Goal: Task Accomplishment & Management: Complete application form

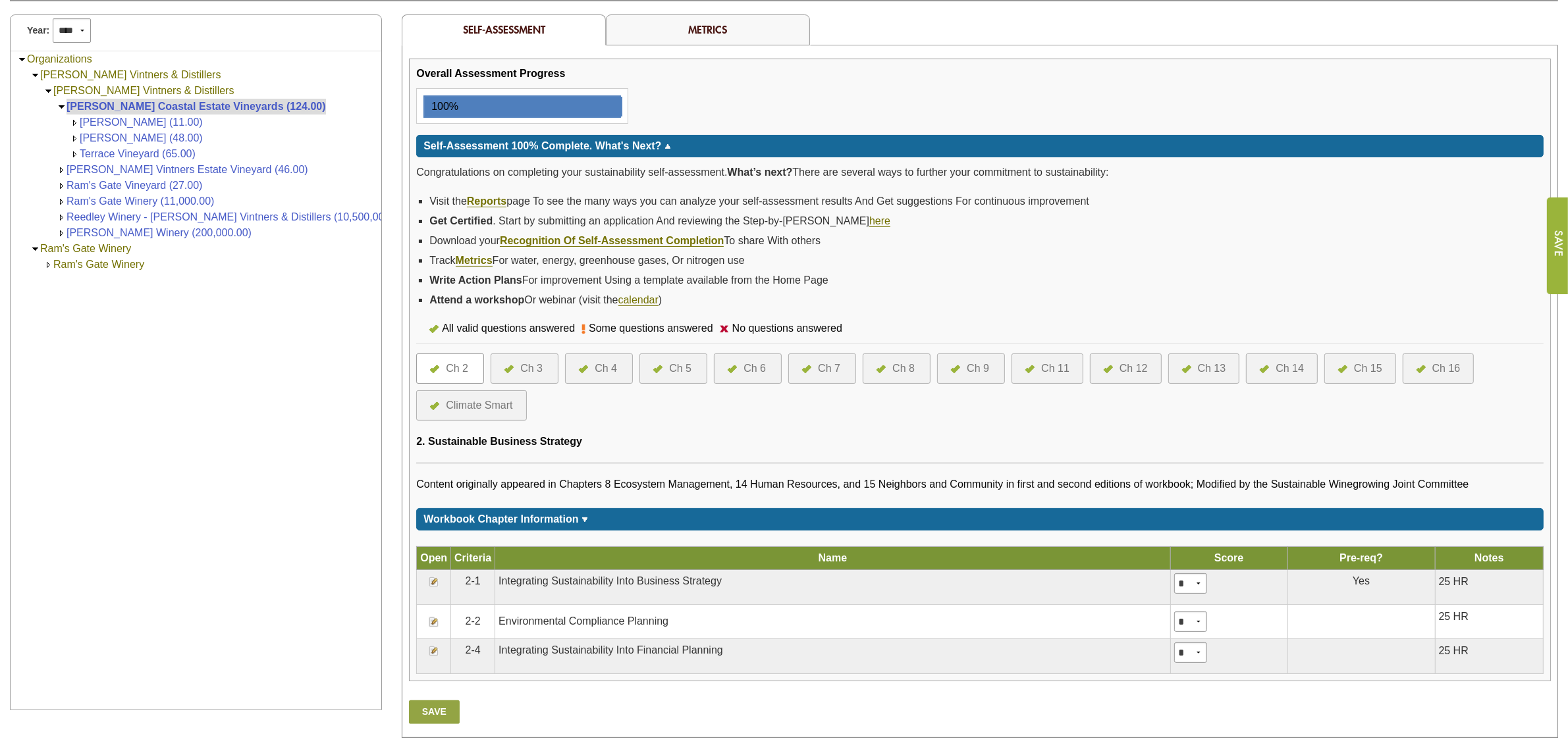
scroll to position [247, 0]
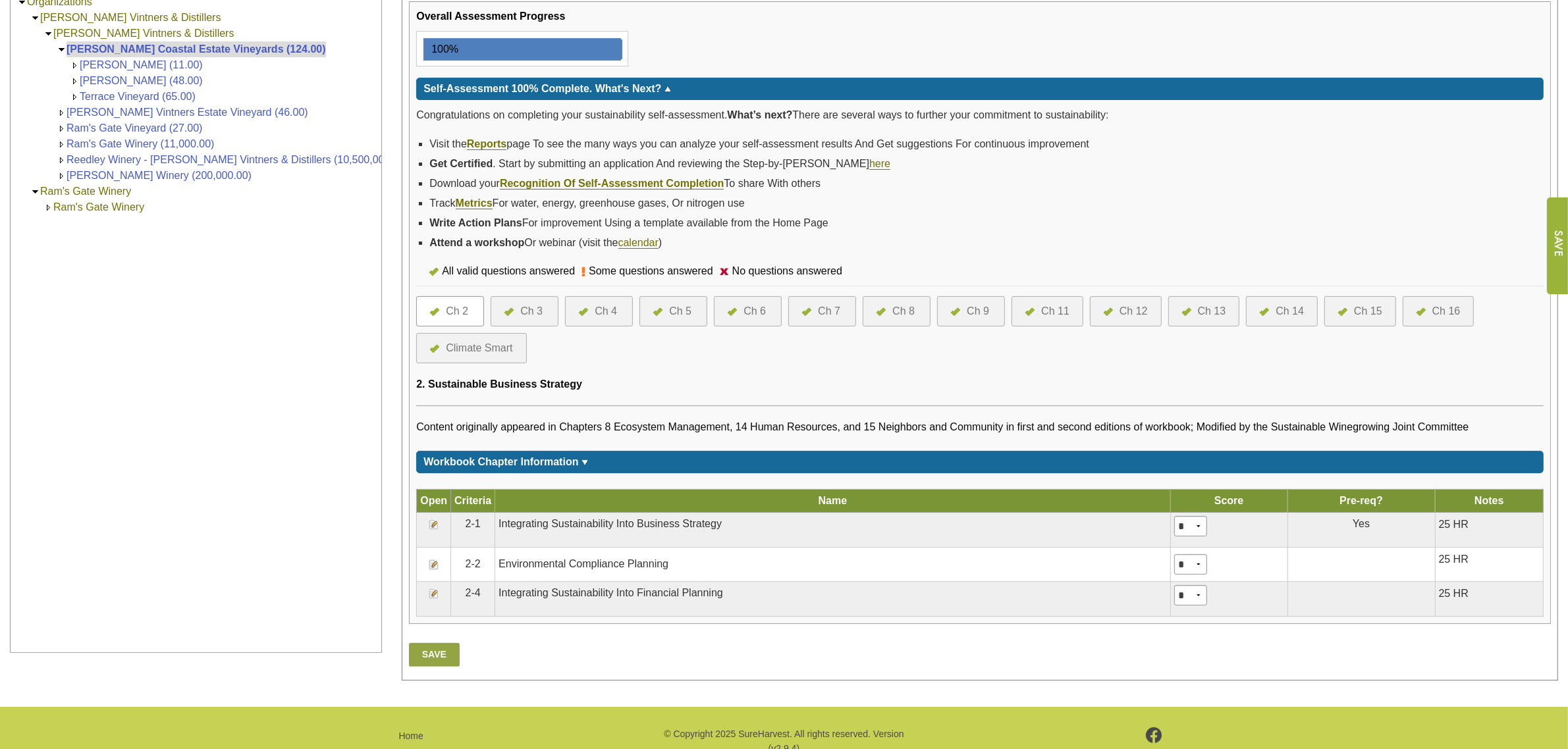
click at [1437, 303] on div "Ch 16" at bounding box center [1446, 311] width 28 height 16
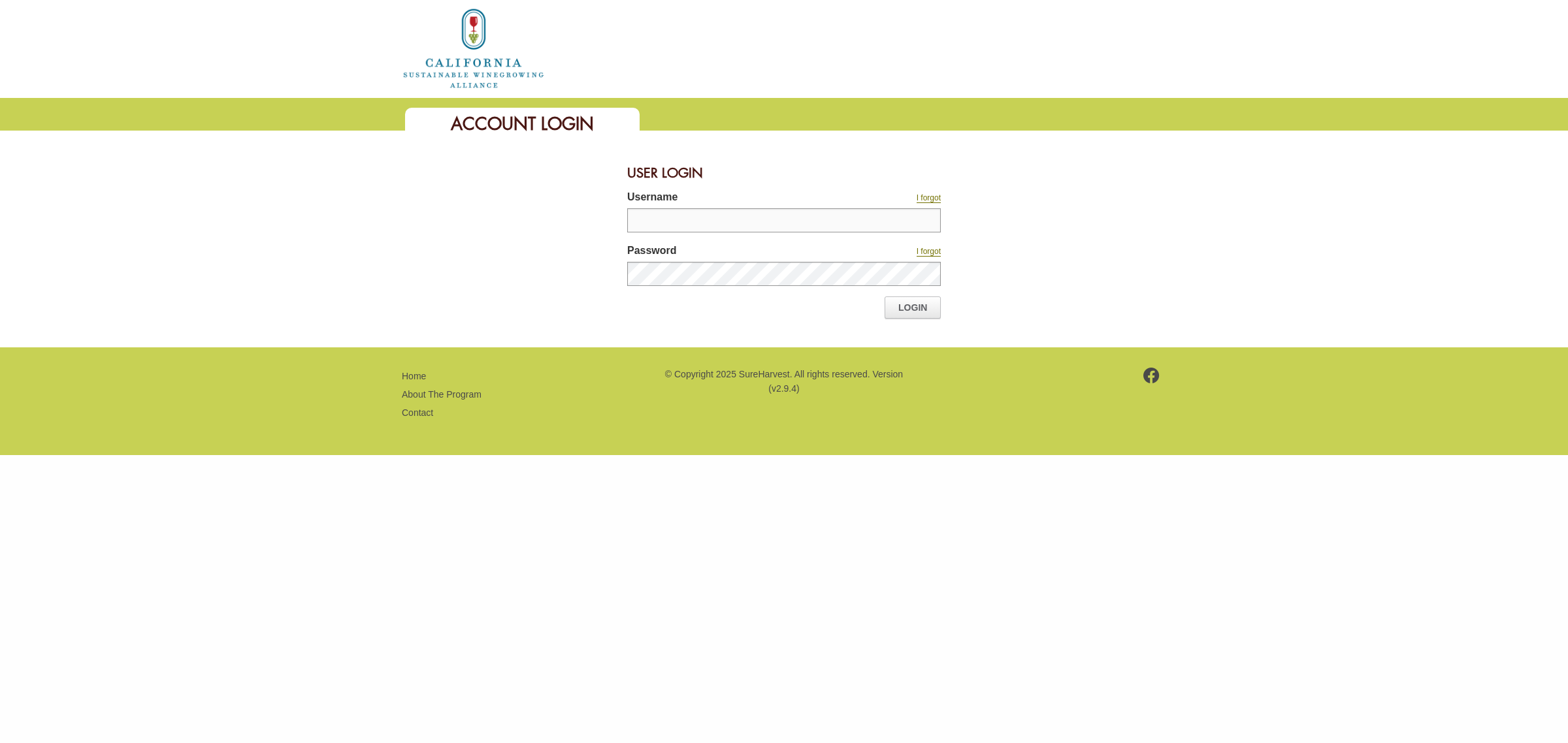
type input "********"
click at [901, 291] on div at bounding box center [784, 279] width 313 height 35
click at [905, 304] on link "Login" at bounding box center [912, 307] width 56 height 22
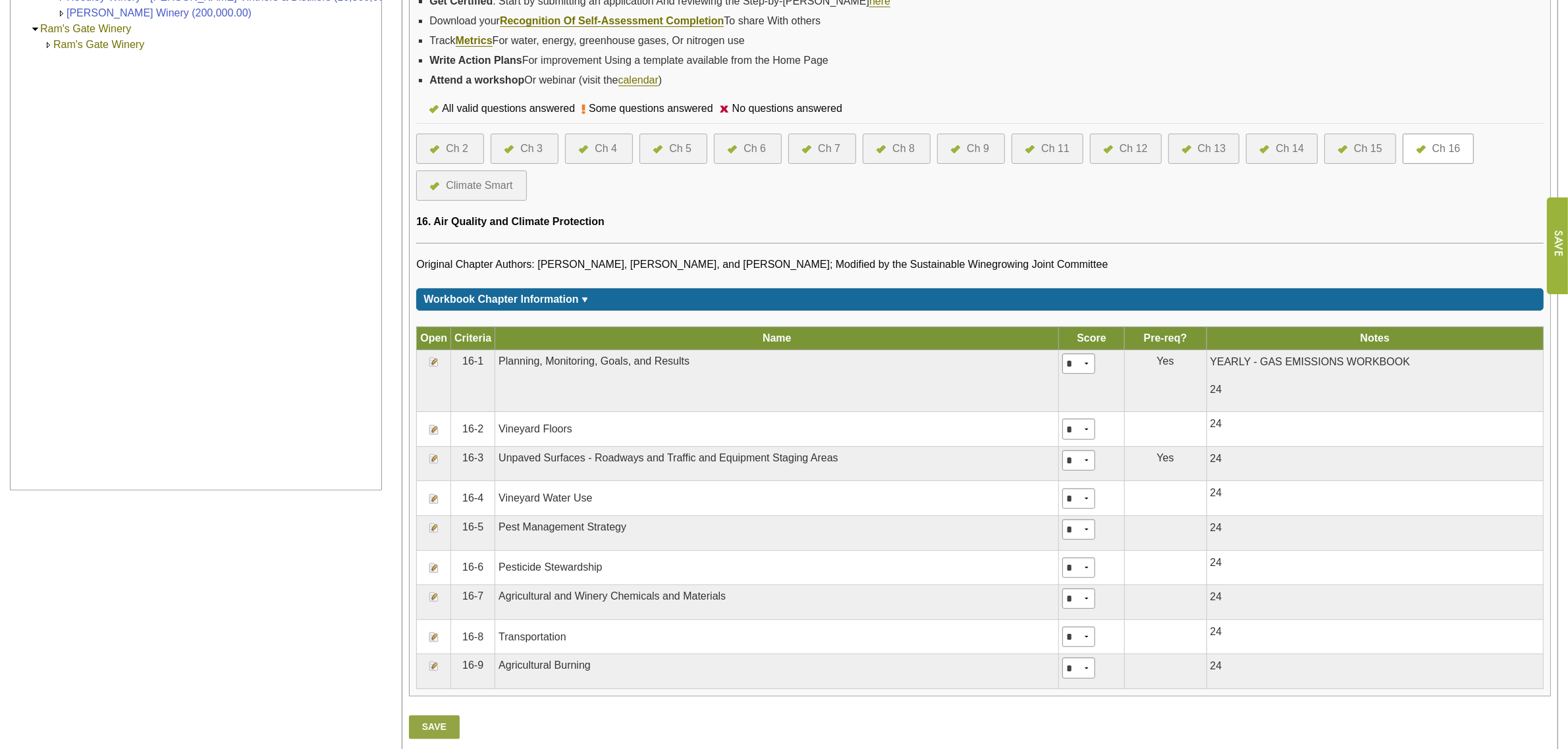
scroll to position [410, 0]
click at [430, 359] on img at bounding box center [434, 362] width 11 height 11
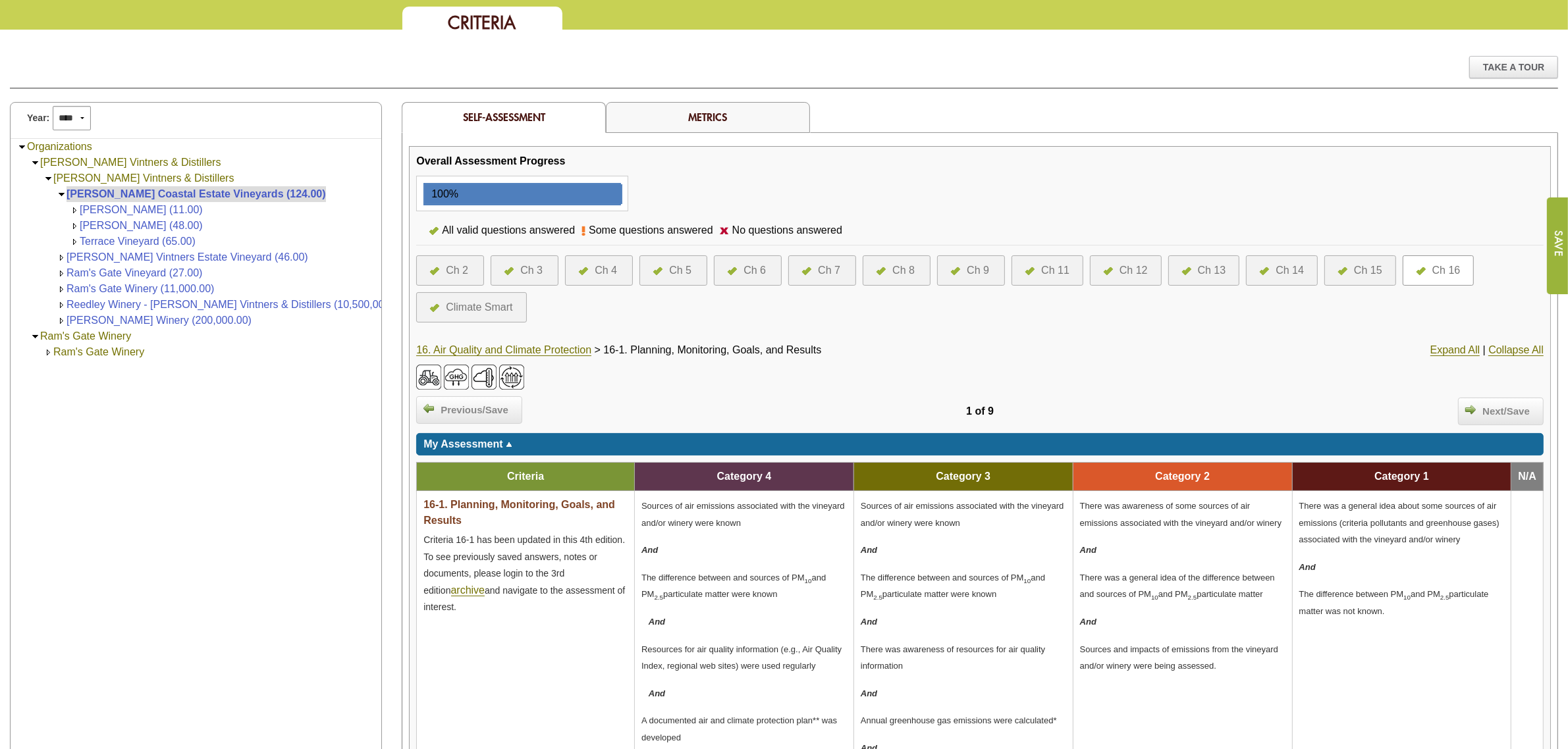
scroll to position [101, 0]
